Goal: Obtain resource: Download file/media

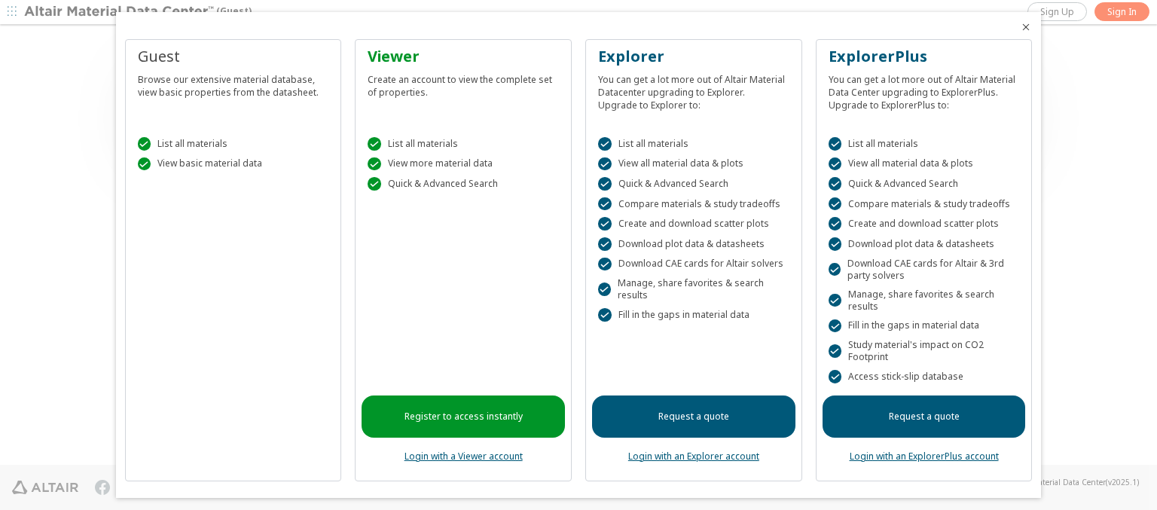
click at [1020, 27] on icon "Close" at bounding box center [1026, 27] width 12 height 12
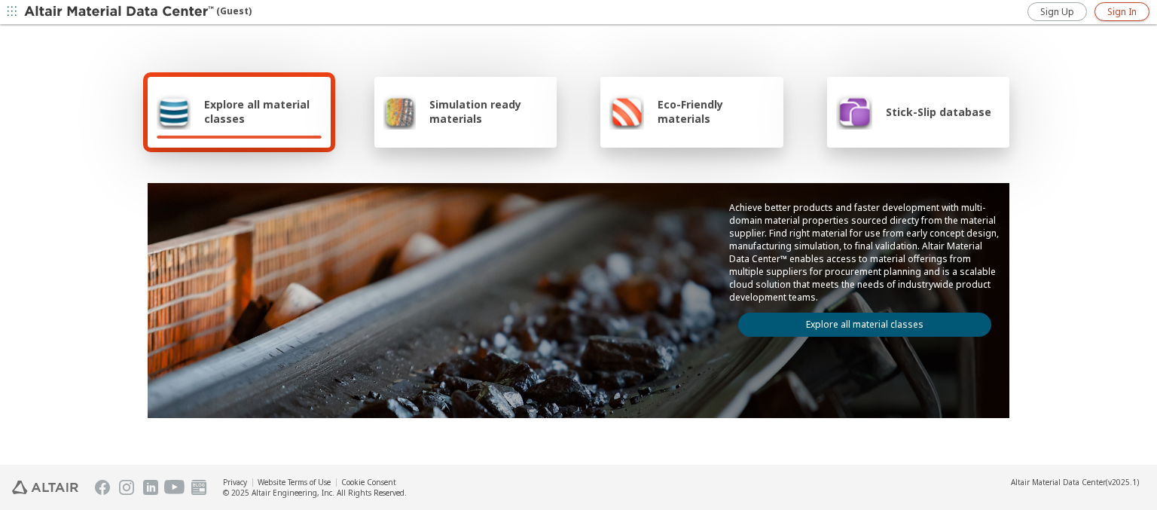
click at [1122, 11] on span "Sign In" at bounding box center [1122, 12] width 29 height 12
click at [120, 12] on img at bounding box center [120, 12] width 192 height 15
click at [257, 112] on span "Explore all material classes" at bounding box center [263, 111] width 118 height 29
click at [859, 321] on link "Explore all material classes" at bounding box center [864, 325] width 253 height 24
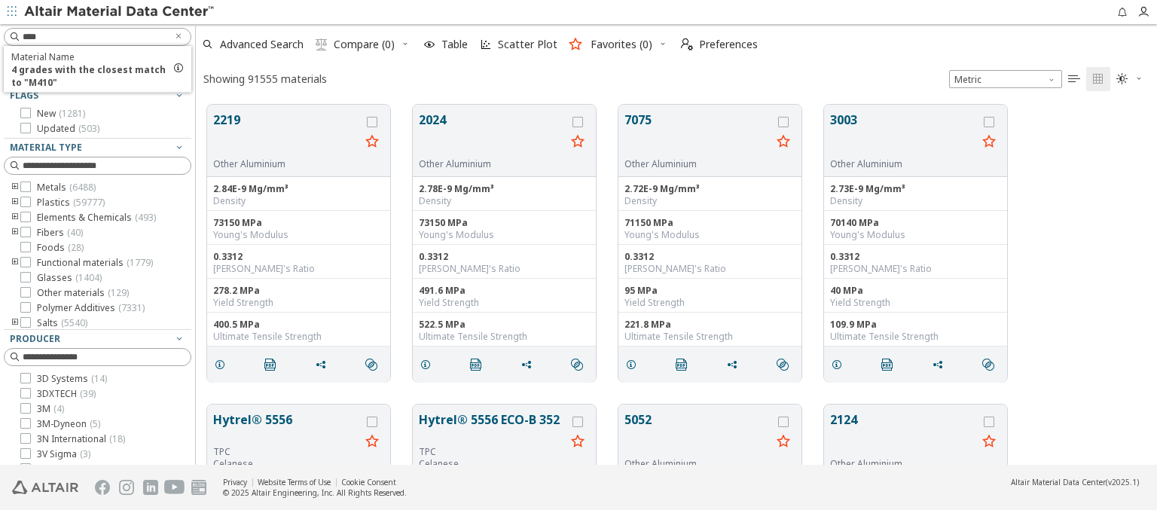
scroll to position [360, 949]
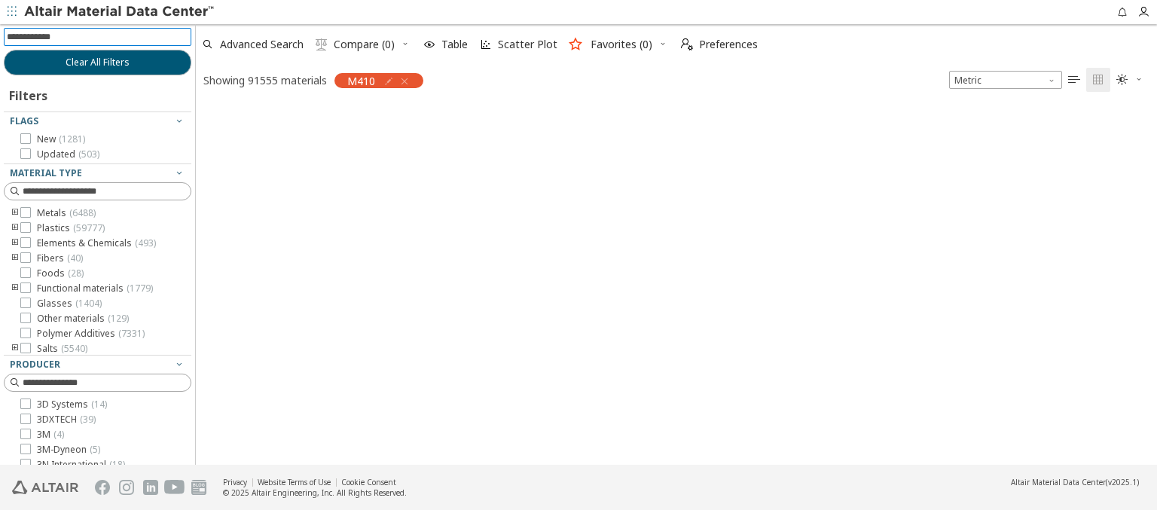
scroll to position [358, 949]
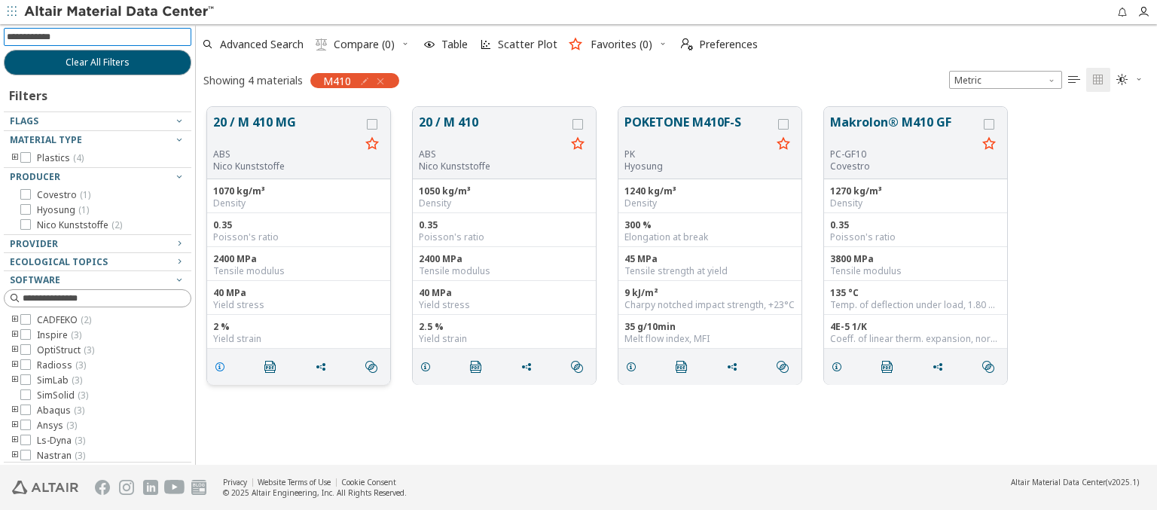
click at [222, 365] on icon "grid" at bounding box center [220, 367] width 12 height 12
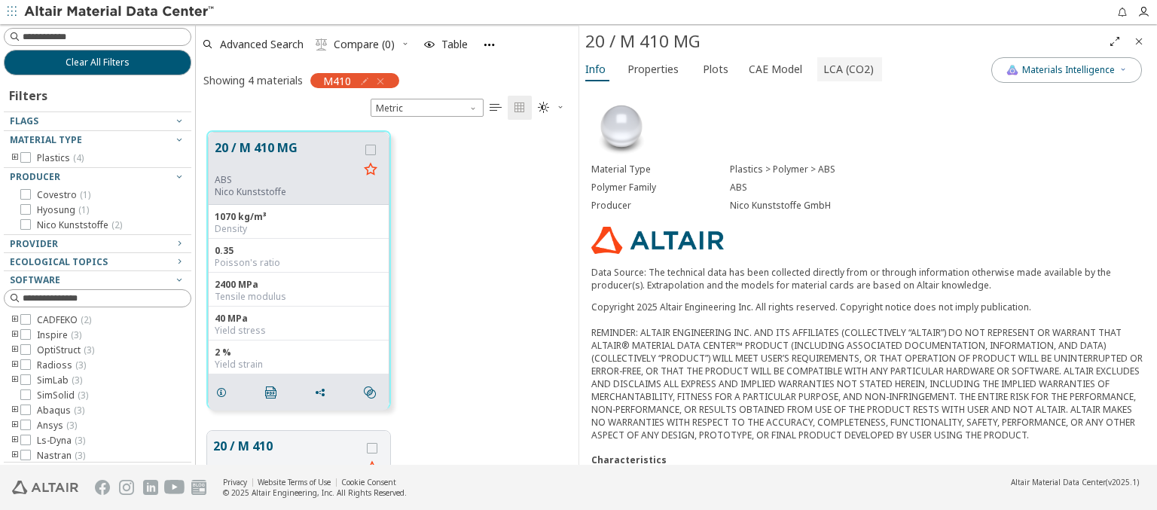
click at [840, 69] on span "LCA (CO2)" at bounding box center [848, 69] width 50 height 24
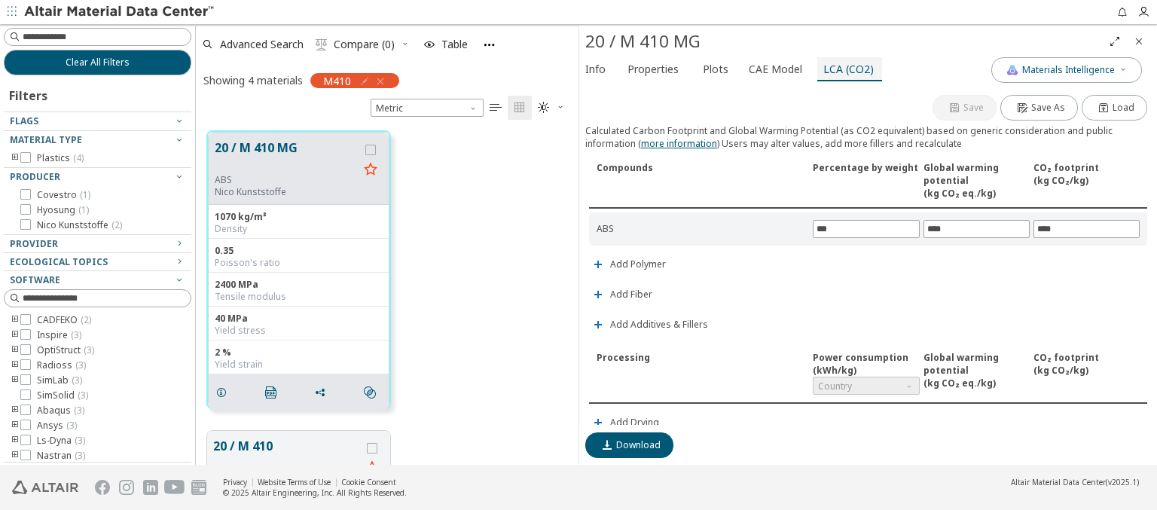
scroll to position [353, 0]
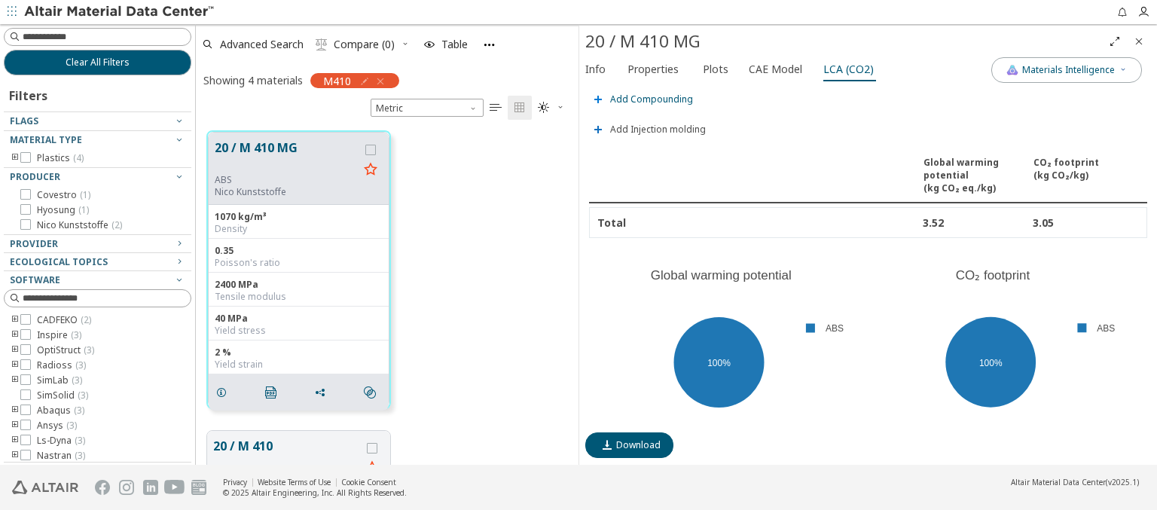
click at [649, 95] on span "Add Compounding" at bounding box center [651, 99] width 83 height 9
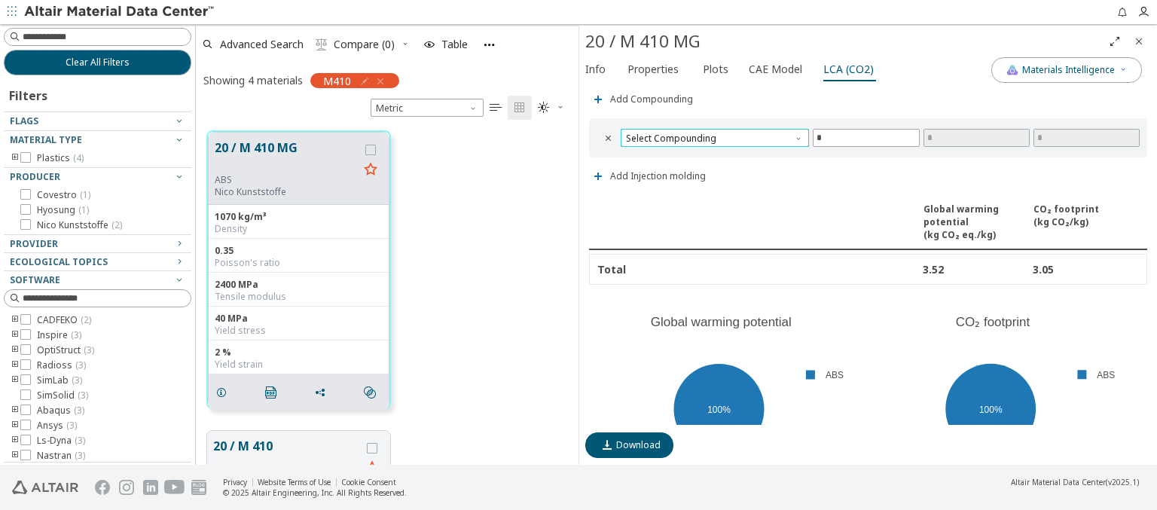
click at [713, 133] on span "Select Compounding" at bounding box center [715, 138] width 188 height 18
click at [712, 151] on span "Screw extruder" at bounding box center [713, 152] width 172 height 11
click at [713, 133] on span "Screw extruder" at bounding box center [715, 138] width 188 height 18
click at [712, 170] on span "Twin screw extruder" at bounding box center [671, 170] width 87 height 12
click at [713, 133] on span "Twin screw extruder" at bounding box center [715, 138] width 188 height 18
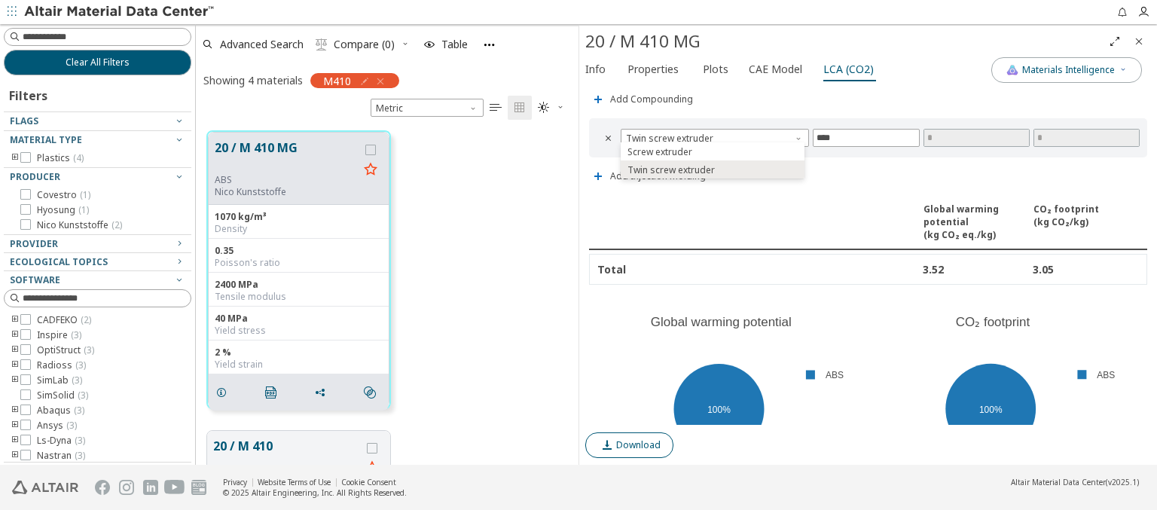
click at [637, 445] on span "Download" at bounding box center [638, 445] width 44 height 12
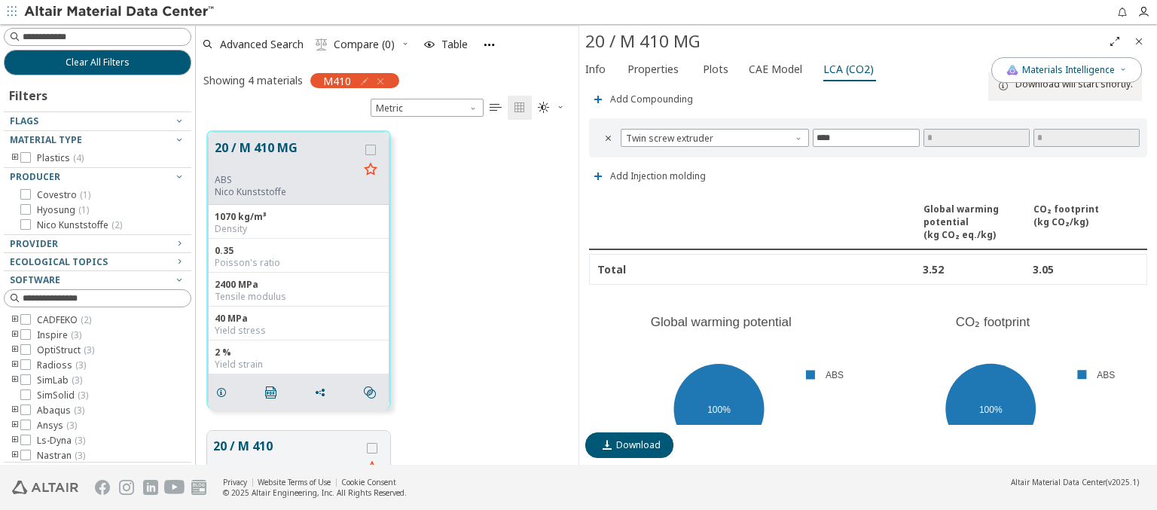
click at [1139, 41] on icon "Close" at bounding box center [1139, 41] width 12 height 12
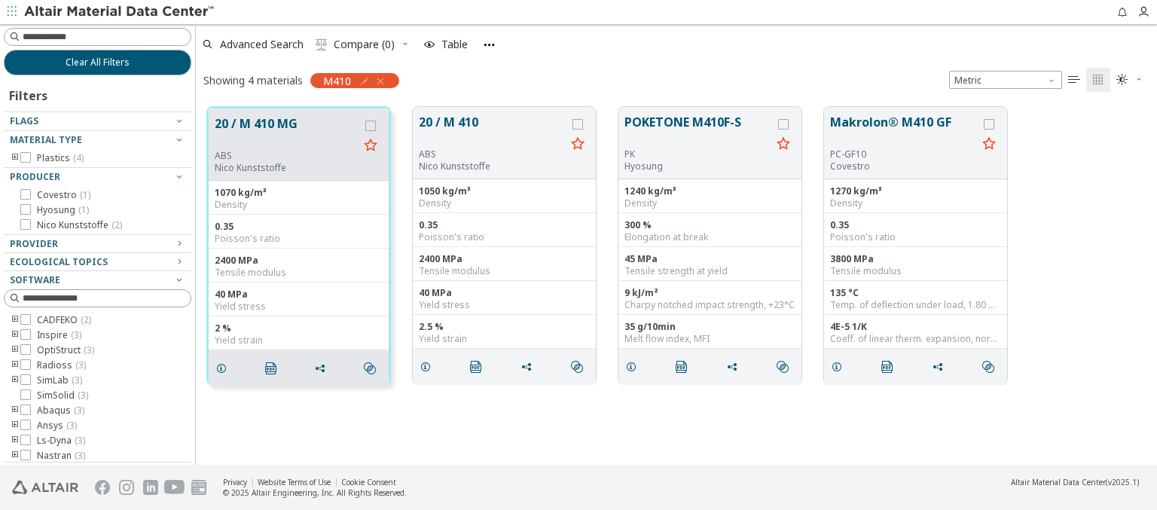
scroll to position [358, 949]
click at [92, 62] on span "Clear All Filters" at bounding box center [98, 63] width 64 height 12
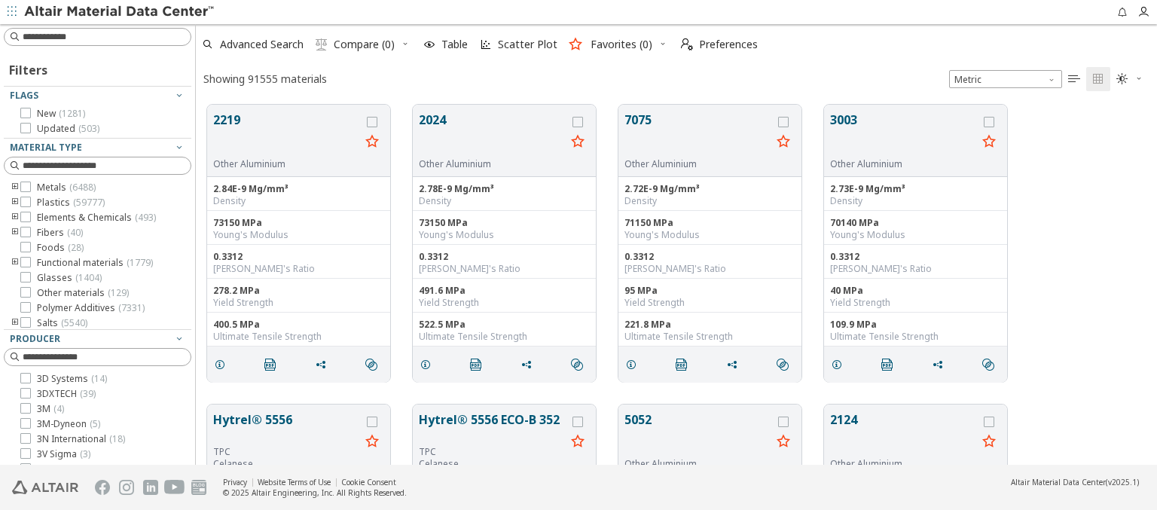
scroll to position [360, 949]
click at [120, 12] on img at bounding box center [120, 12] width 192 height 15
